Goal: Information Seeking & Learning: Learn about a topic

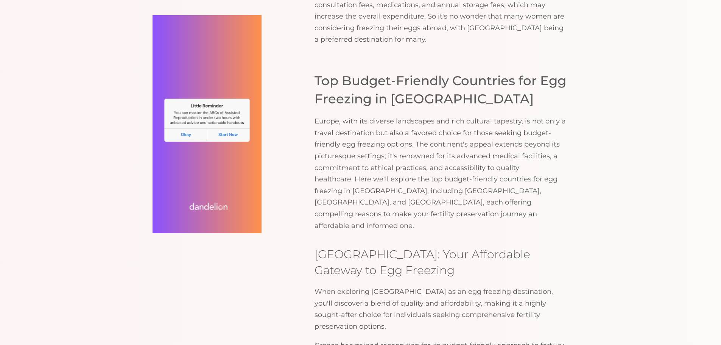
scroll to position [700, 0]
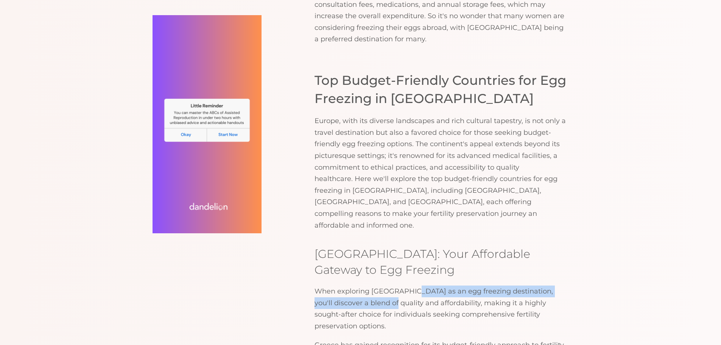
drag, startPoint x: 378, startPoint y: 276, endPoint x: 415, endPoint y: 276, distance: 36.3
click at [415, 285] on p "When exploring [GEOGRAPHIC_DATA] as an egg freezing destination, you'll discove…" at bounding box center [442, 308] width 254 height 46
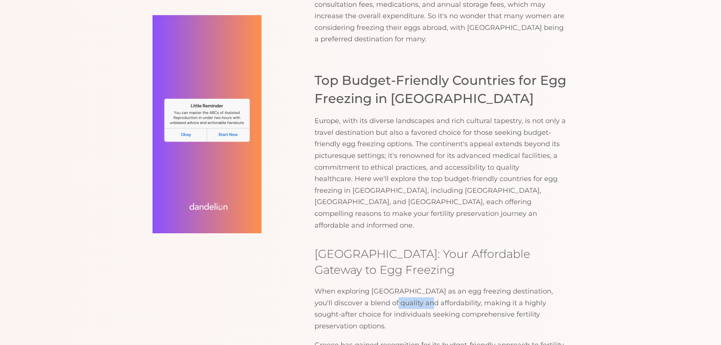
click at [415, 285] on p "When exploring [GEOGRAPHIC_DATA] as an egg freezing destination, you'll discove…" at bounding box center [442, 308] width 254 height 46
drag, startPoint x: 415, startPoint y: 276, endPoint x: 416, endPoint y: 284, distance: 8.5
click at [416, 285] on p "When exploring [GEOGRAPHIC_DATA] as an egg freezing destination, you'll discove…" at bounding box center [442, 308] width 254 height 46
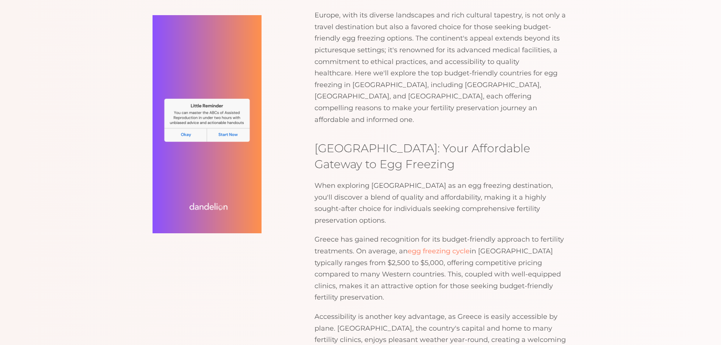
scroll to position [806, 0]
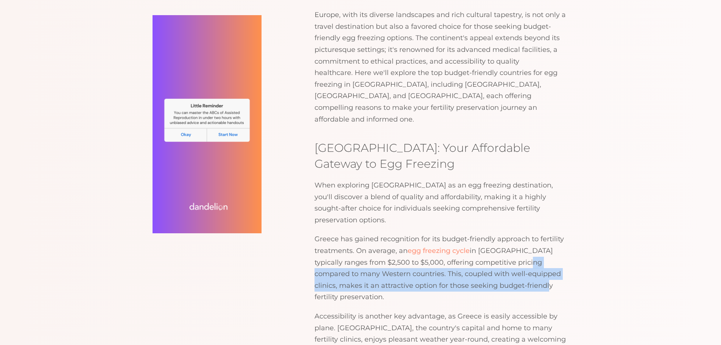
drag, startPoint x: 521, startPoint y: 232, endPoint x: 510, endPoint y: 248, distance: 19.9
click at [510, 248] on p "Greece has gained recognition for its budget-friendly approach to fertility tre…" at bounding box center [442, 268] width 254 height 70
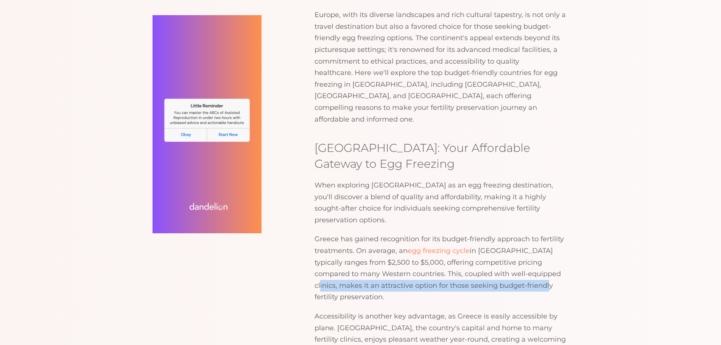
drag, startPoint x: 510, startPoint y: 248, endPoint x: 535, endPoint y: 240, distance: 26.5
click at [535, 240] on p "Greece has gained recognition for its budget-friendly approach to fertility tre…" at bounding box center [442, 268] width 254 height 70
drag, startPoint x: 535, startPoint y: 240, endPoint x: 535, endPoint y: 249, distance: 9.1
click at [535, 249] on p "Greece has gained recognition for its budget-friendly approach to fertility tre…" at bounding box center [442, 268] width 254 height 70
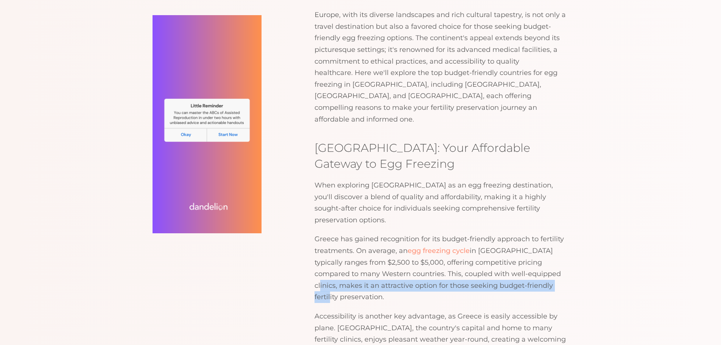
click at [535, 249] on p "Greece has gained recognition for its budget-friendly approach to fertility tre…" at bounding box center [442, 268] width 254 height 70
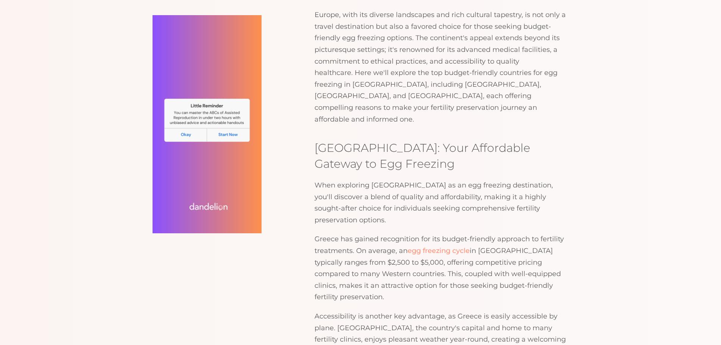
scroll to position [836, 0]
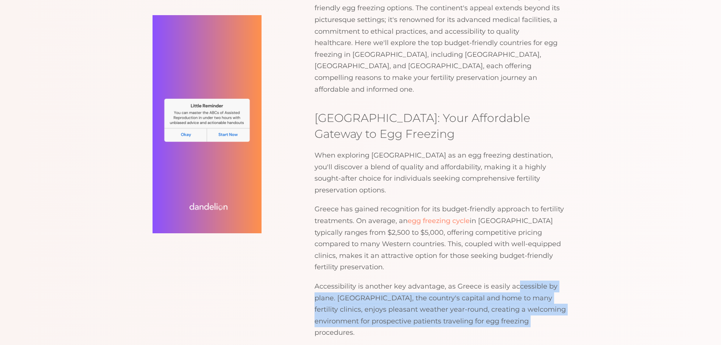
drag, startPoint x: 516, startPoint y: 244, endPoint x: 524, endPoint y: 271, distance: 28.2
click at [524, 281] on p "Accessibility is another key advantage, as Greece is easily accessible by plane…" at bounding box center [442, 310] width 254 height 58
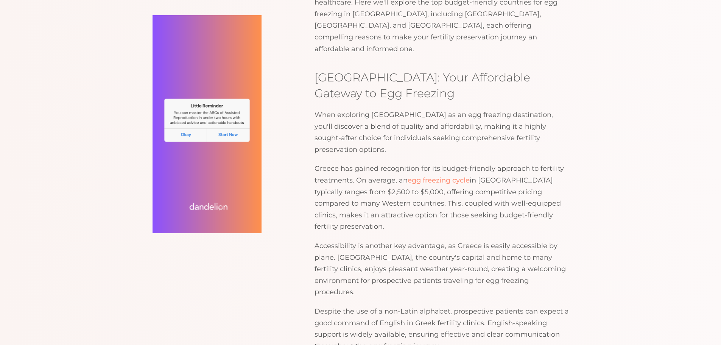
scroll to position [877, 0]
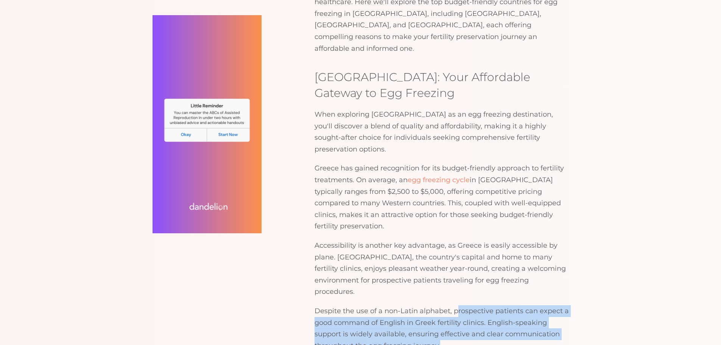
drag, startPoint x: 458, startPoint y: 253, endPoint x: 445, endPoint y: 282, distance: 31.8
click at [445, 305] on p "Despite the use of a non-Latin alphabet, prospective patients can expect a good…" at bounding box center [442, 328] width 254 height 46
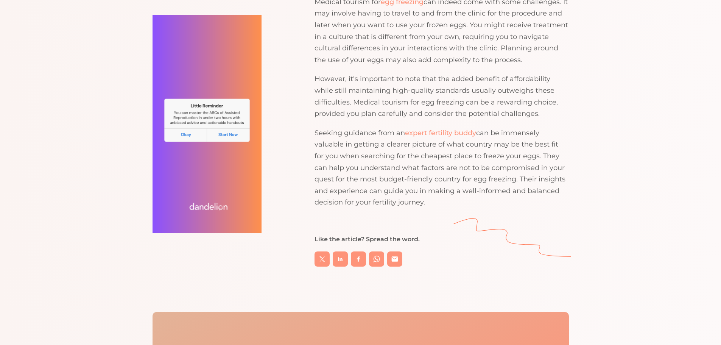
scroll to position [2542, 0]
